Goal: Information Seeking & Learning: Learn about a topic

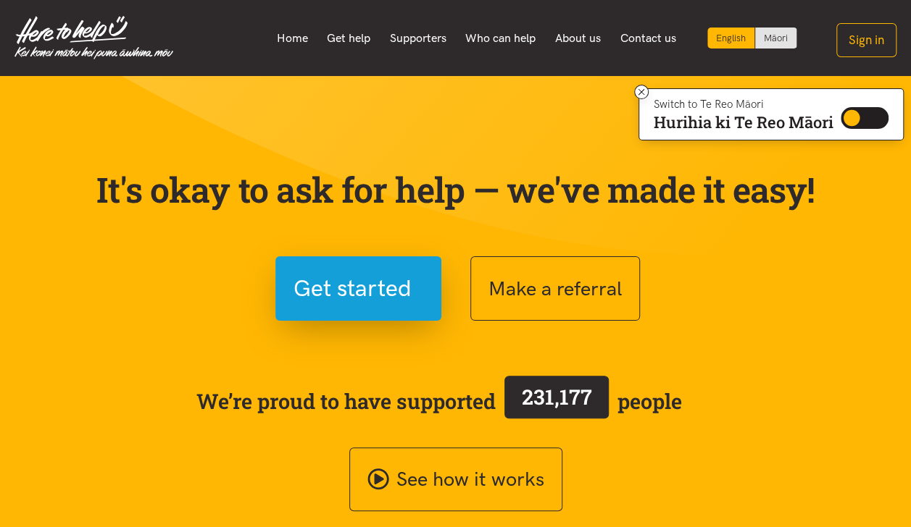
click at [411, 32] on link "Supporters" at bounding box center [418, 38] width 76 height 30
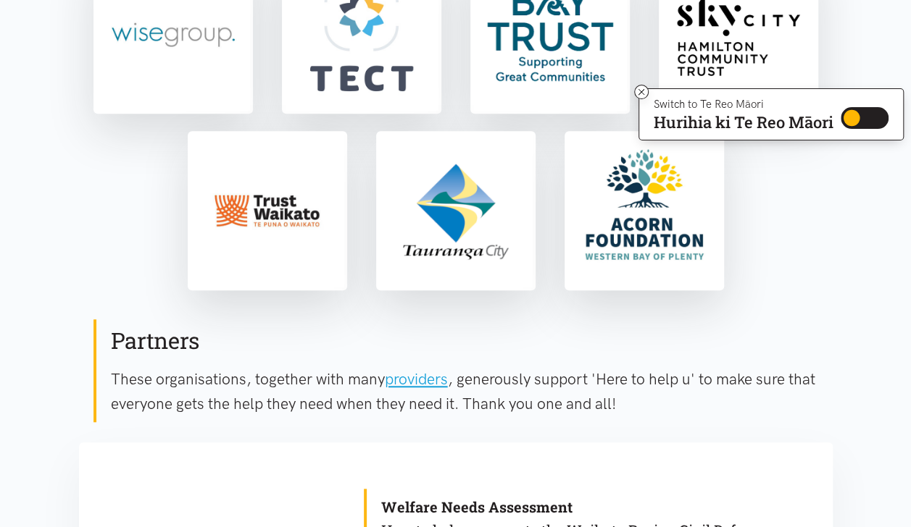
scroll to position [476, 0]
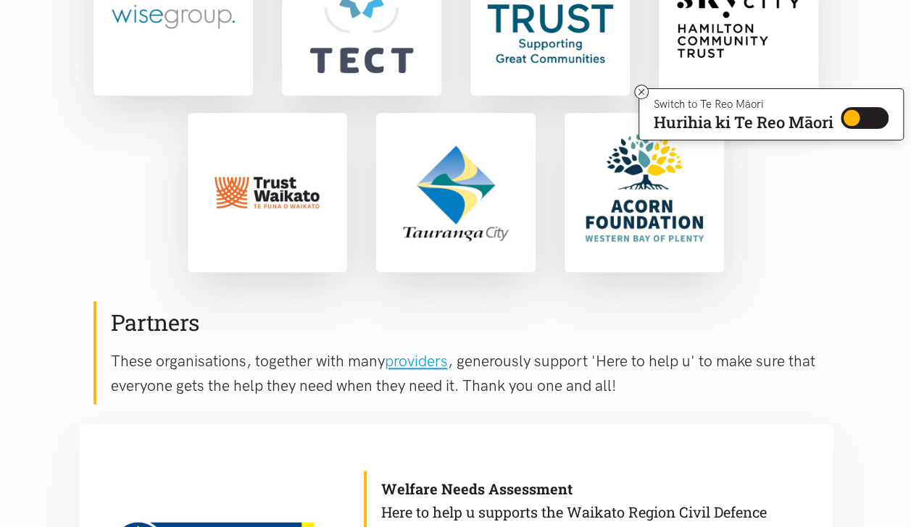
click at [415, 359] on link "providers" at bounding box center [416, 361] width 63 height 18
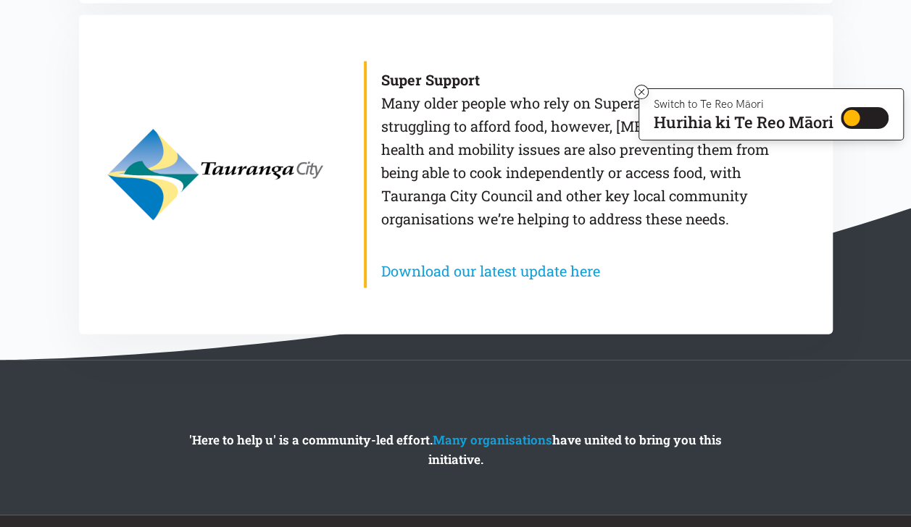
scroll to position [1482, 0]
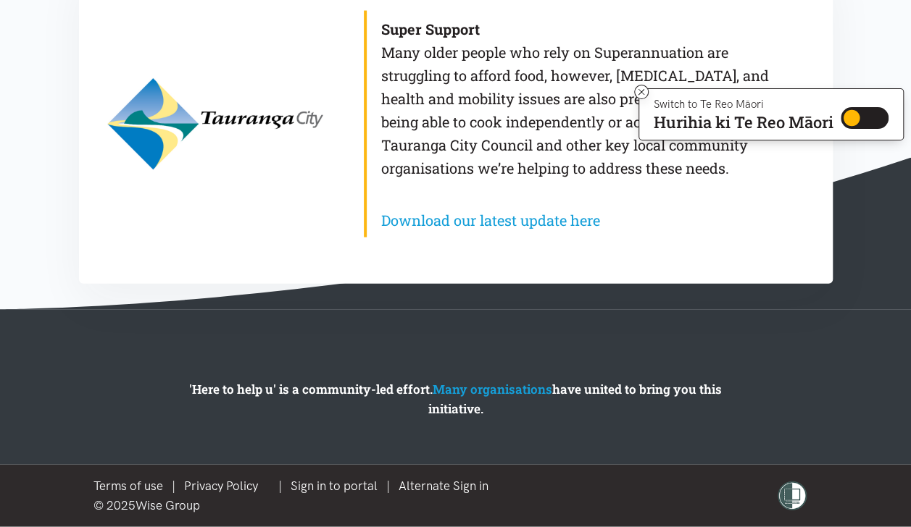
click at [513, 390] on link "Many organisations" at bounding box center [492, 389] width 120 height 17
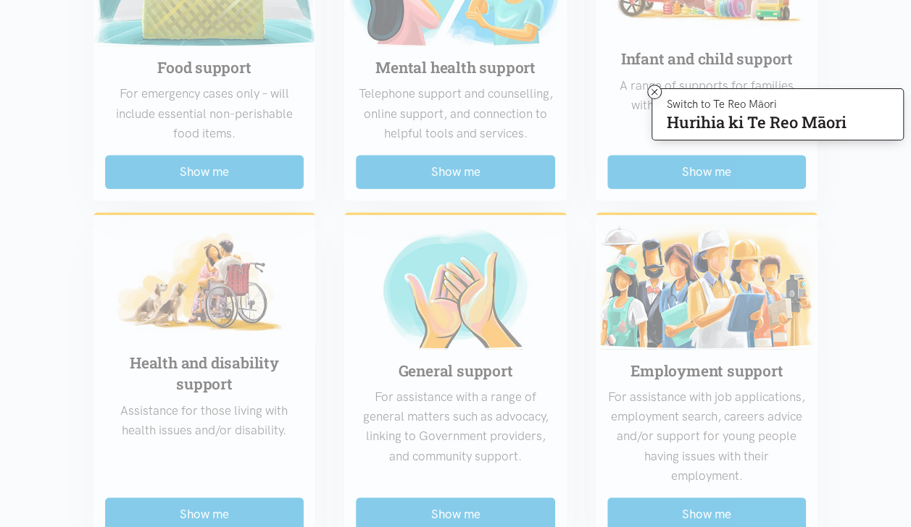
scroll to position [503, 0]
click at [198, 170] on div "Food support For emergency cases only – will include essential non-perishable f…" at bounding box center [455, 523] width 753 height 1254
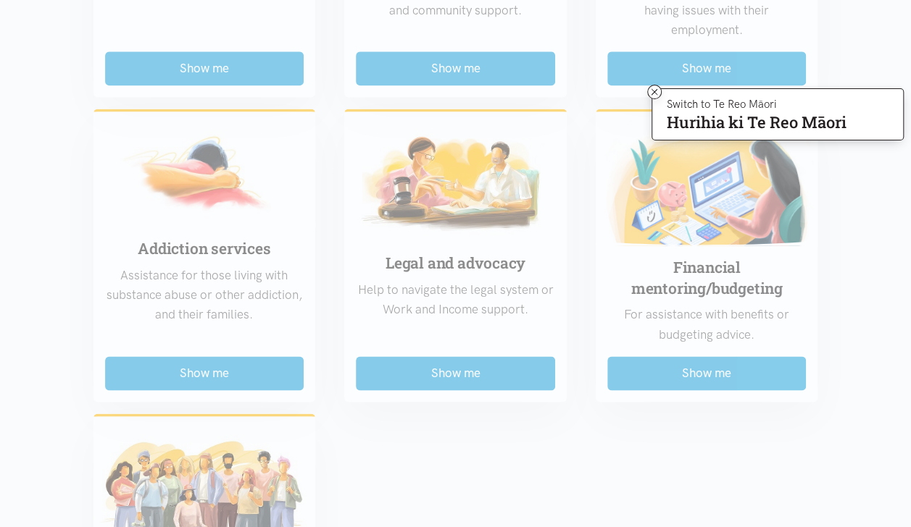
scroll to position [948, 0]
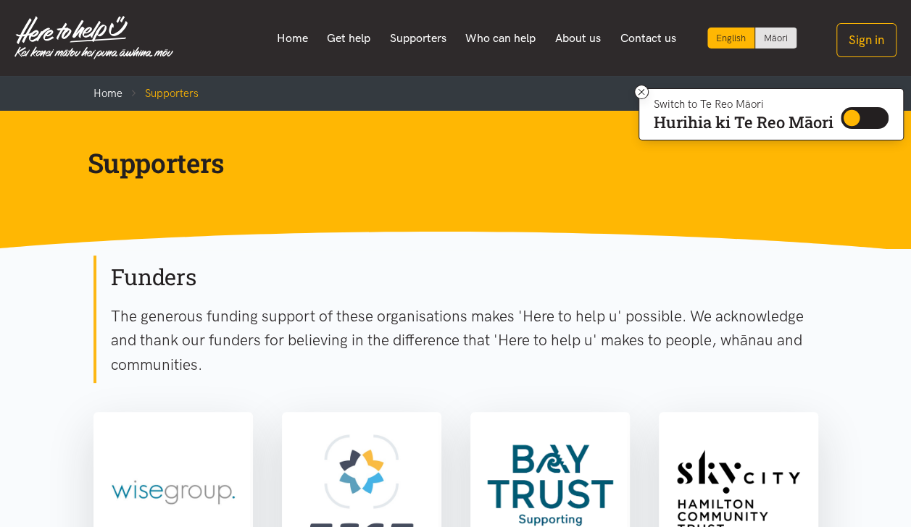
click at [499, 35] on link "Who can help" at bounding box center [501, 38] width 90 height 30
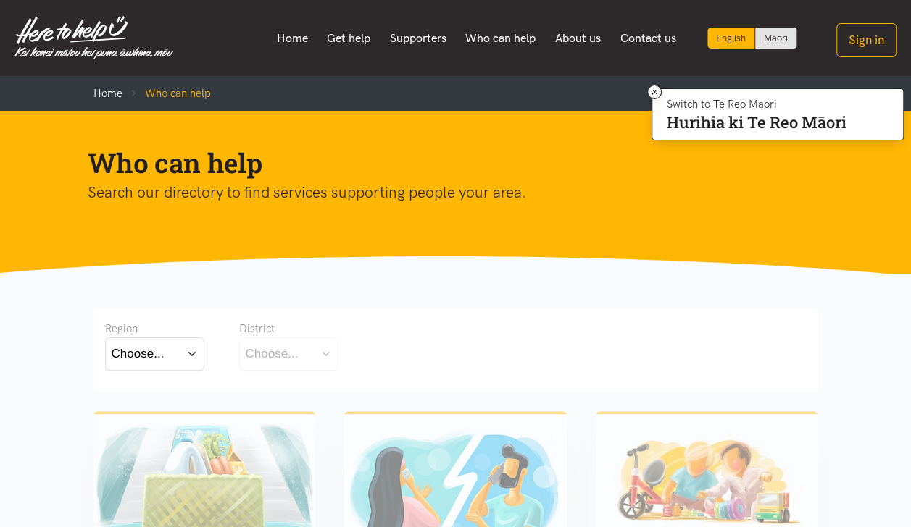
click at [290, 32] on link "Home" at bounding box center [292, 38] width 51 height 30
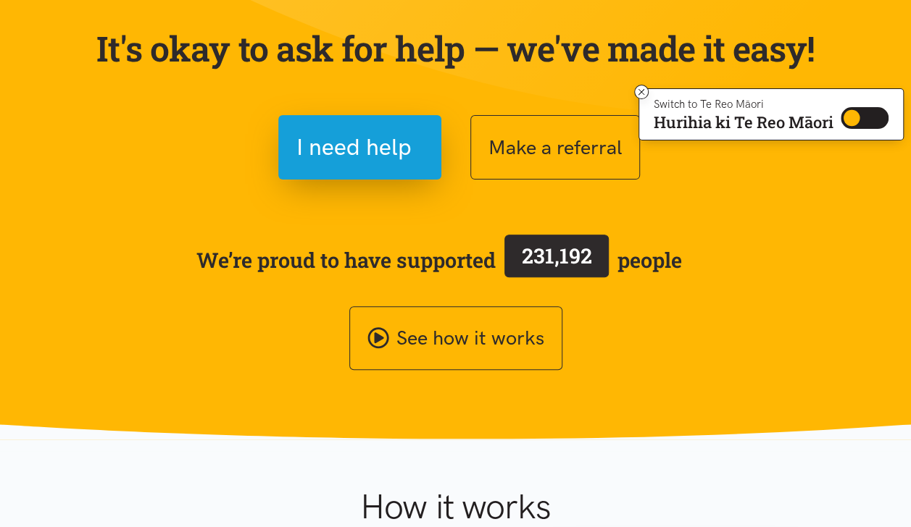
scroll to position [142, 0]
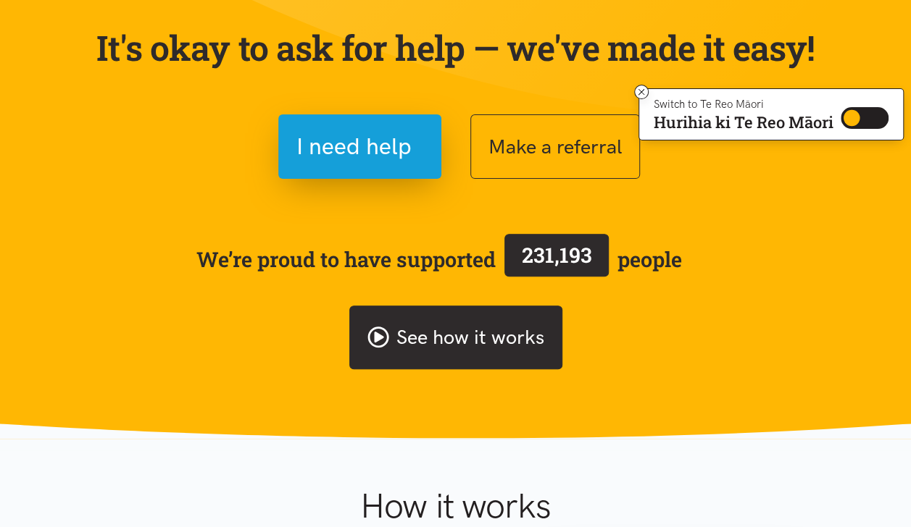
click at [377, 335] on icon at bounding box center [377, 337] width 21 height 21
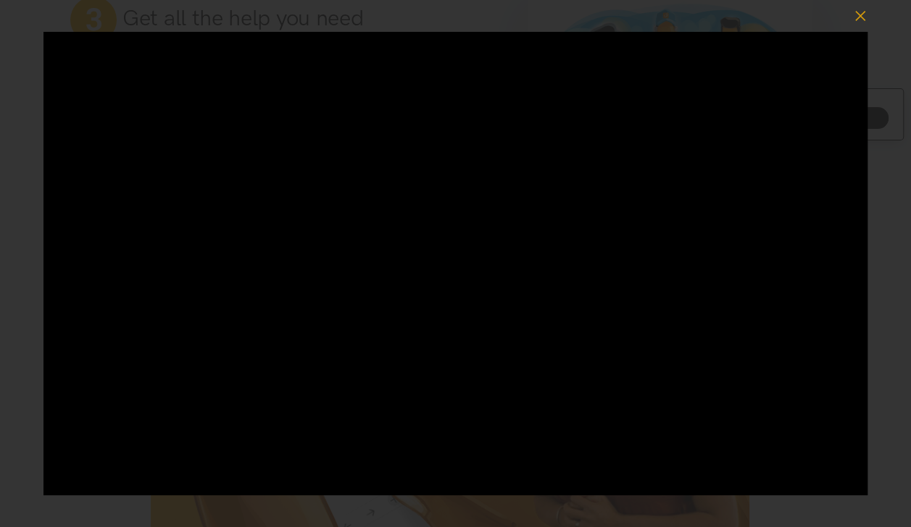
scroll to position [1101, 0]
